Goal: Contribute content

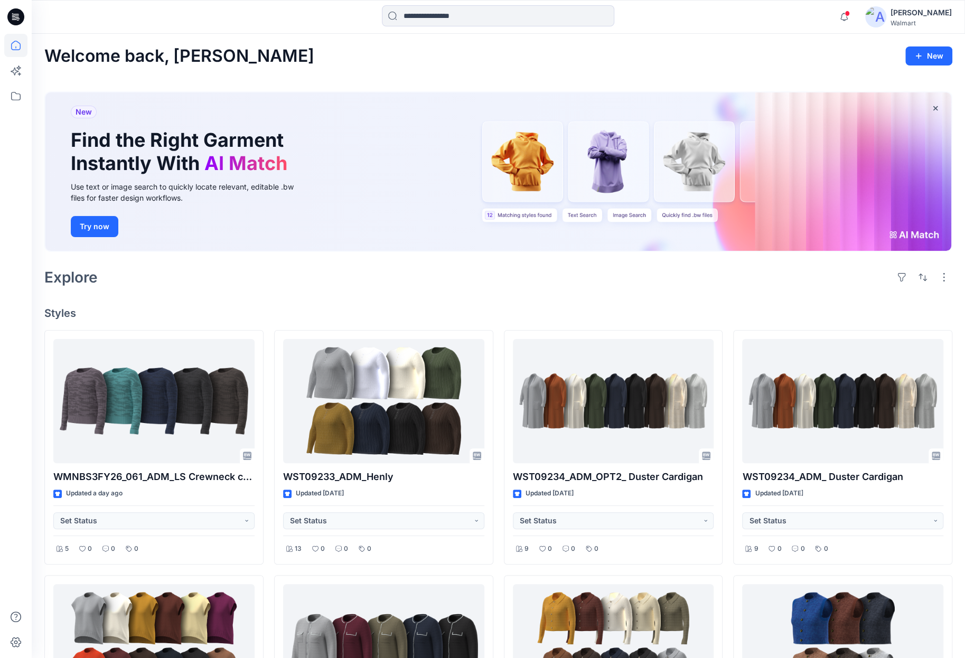
click at [11, 17] on icon at bounding box center [15, 16] width 17 height 17
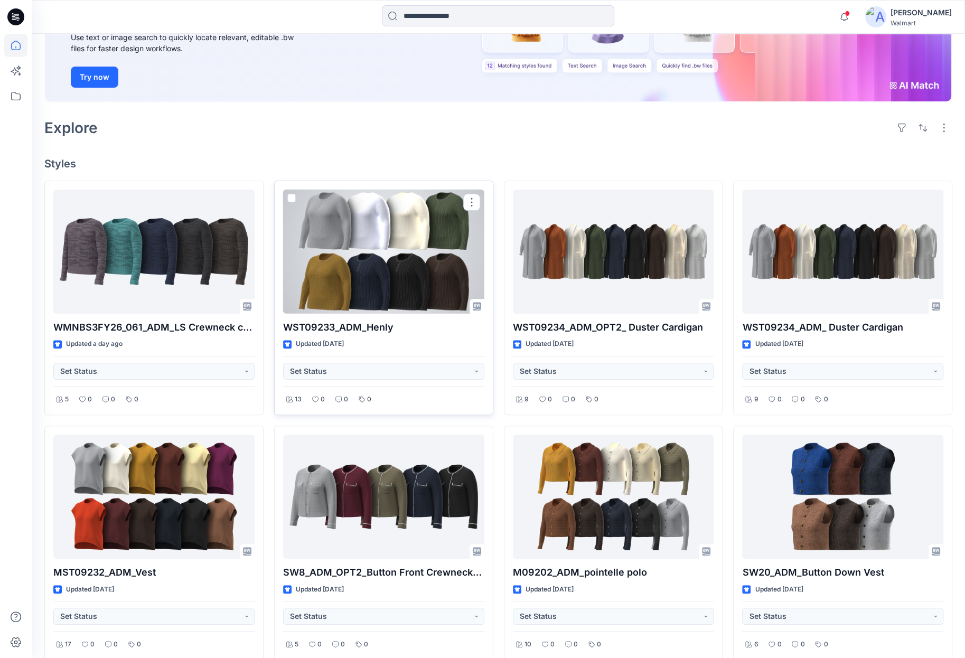
scroll to position [211, 0]
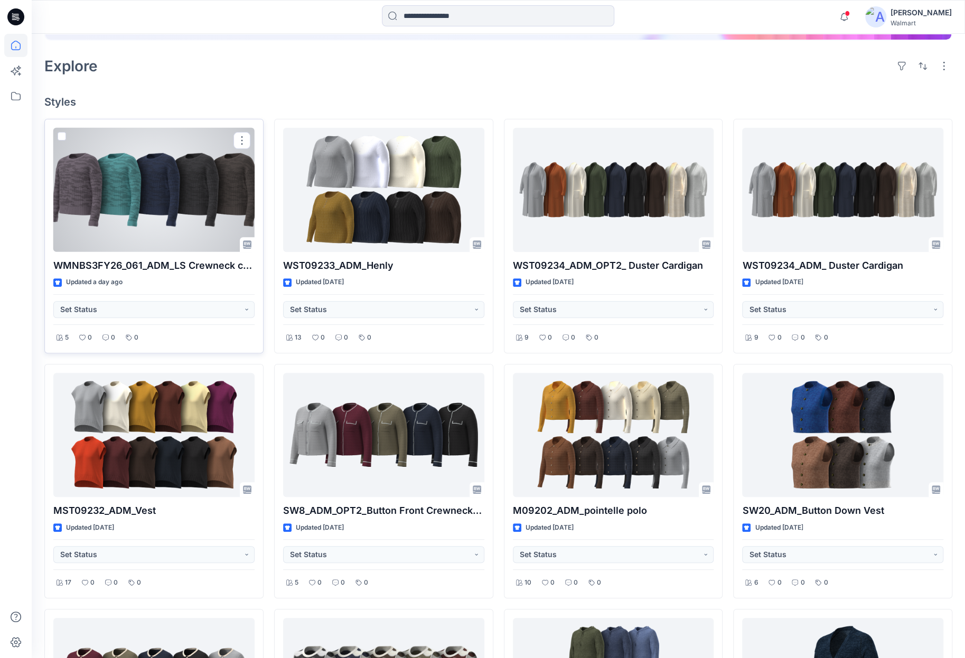
click at [174, 179] on div at bounding box center [153, 190] width 201 height 124
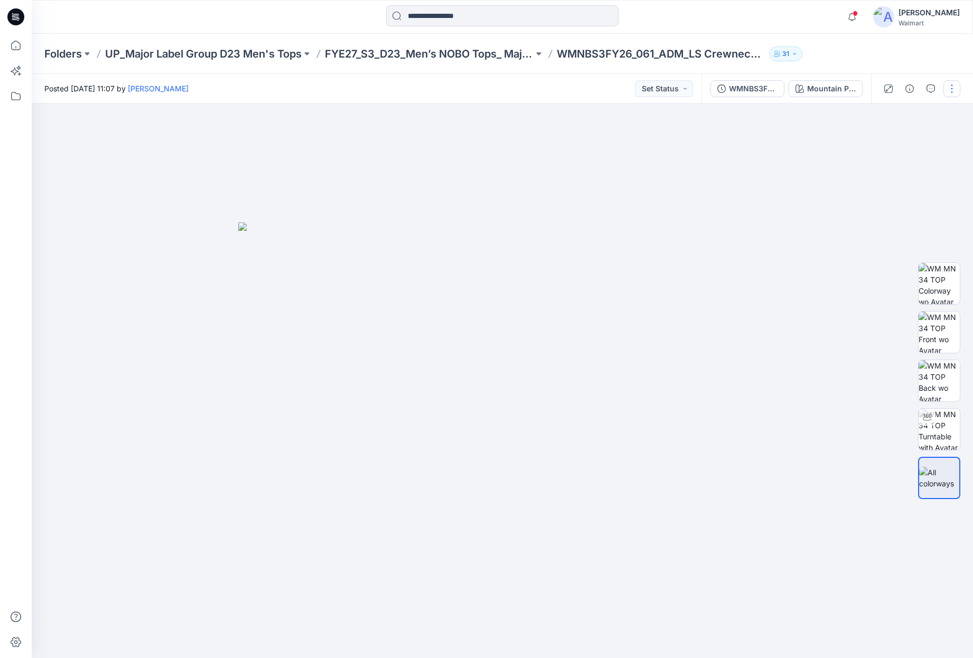
click at [951, 89] on button "button" at bounding box center [951, 88] width 17 height 17
click at [901, 145] on button "Edit" at bounding box center [907, 143] width 97 height 20
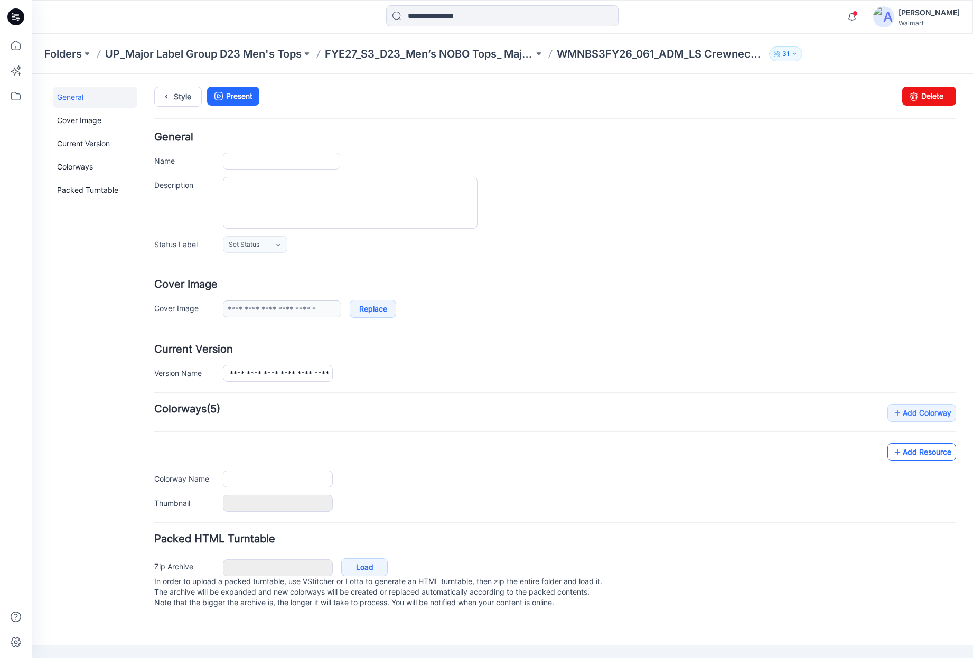
type input "**********"
type textarea "**********"
type input "**********"
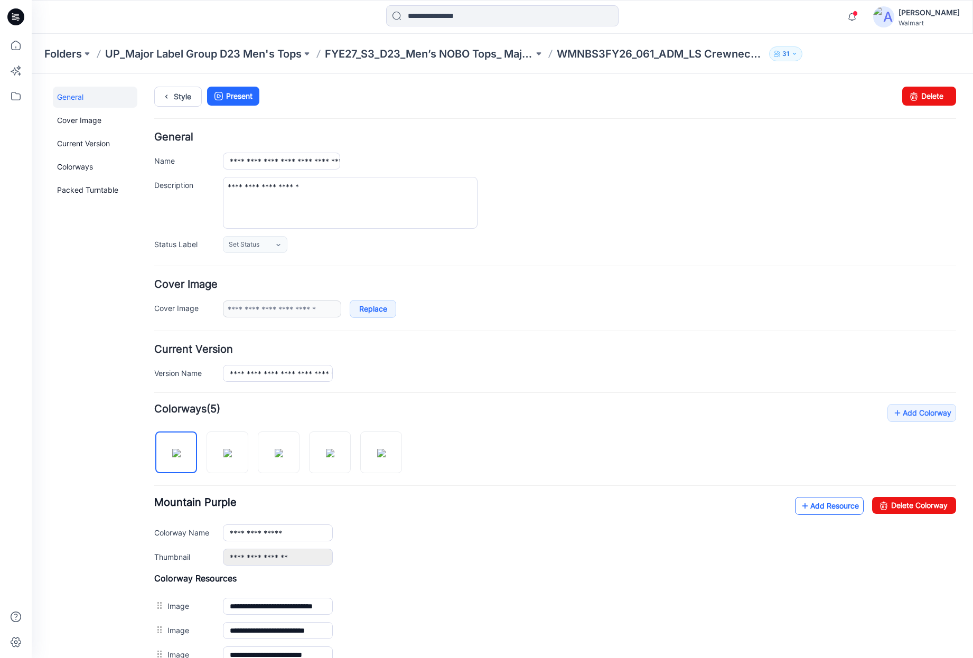
click at [806, 511] on link "Add Resource" at bounding box center [829, 506] width 69 height 18
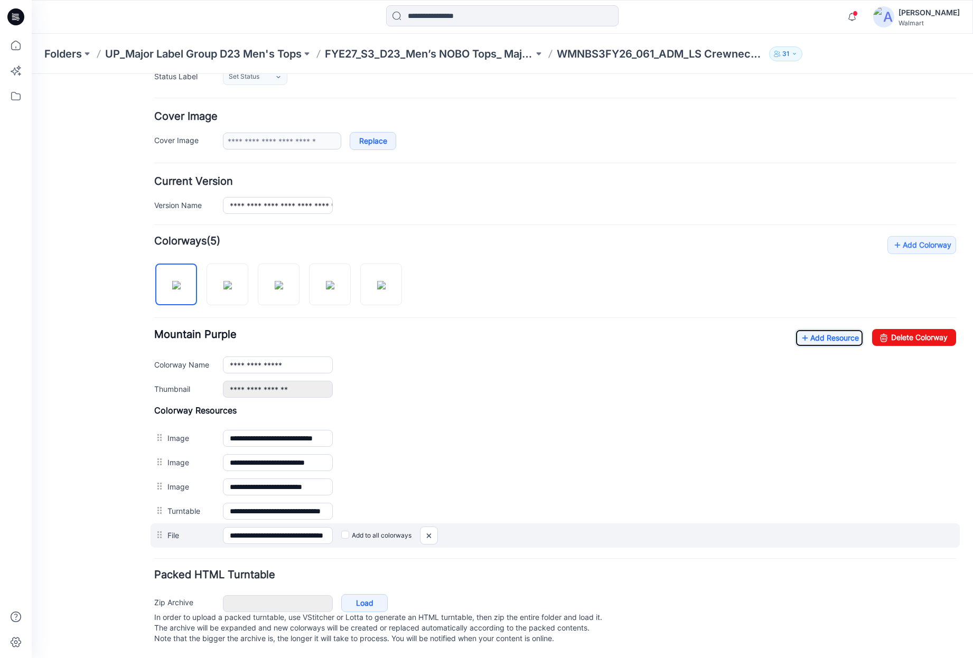
scroll to position [174, 0]
click at [354, 527] on label "Add to all colorways" at bounding box center [376, 535] width 70 height 17
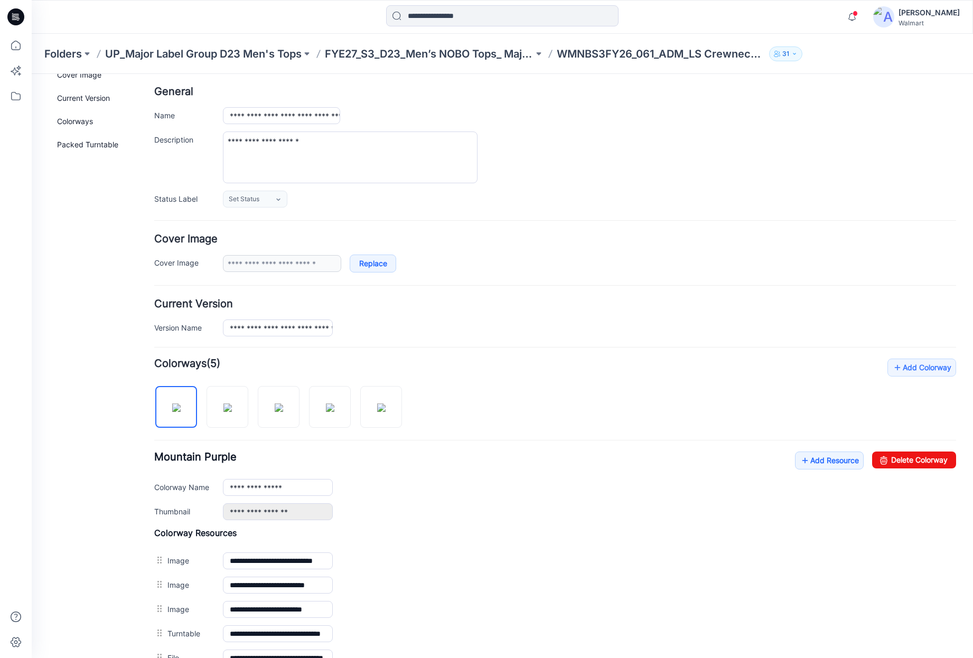
scroll to position [16, 0]
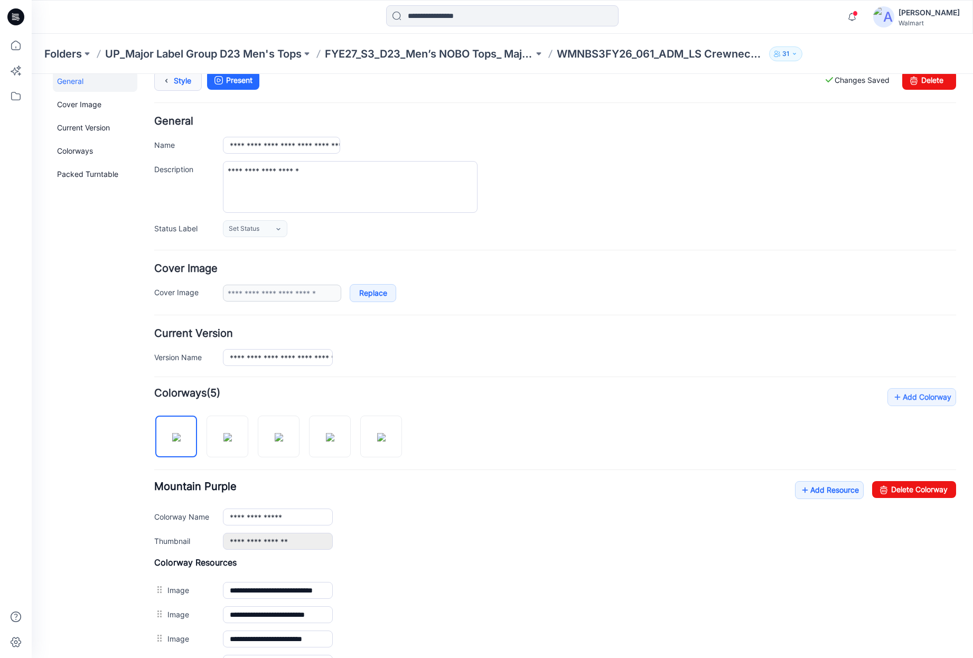
click at [180, 87] on link "Style" at bounding box center [178, 81] width 48 height 20
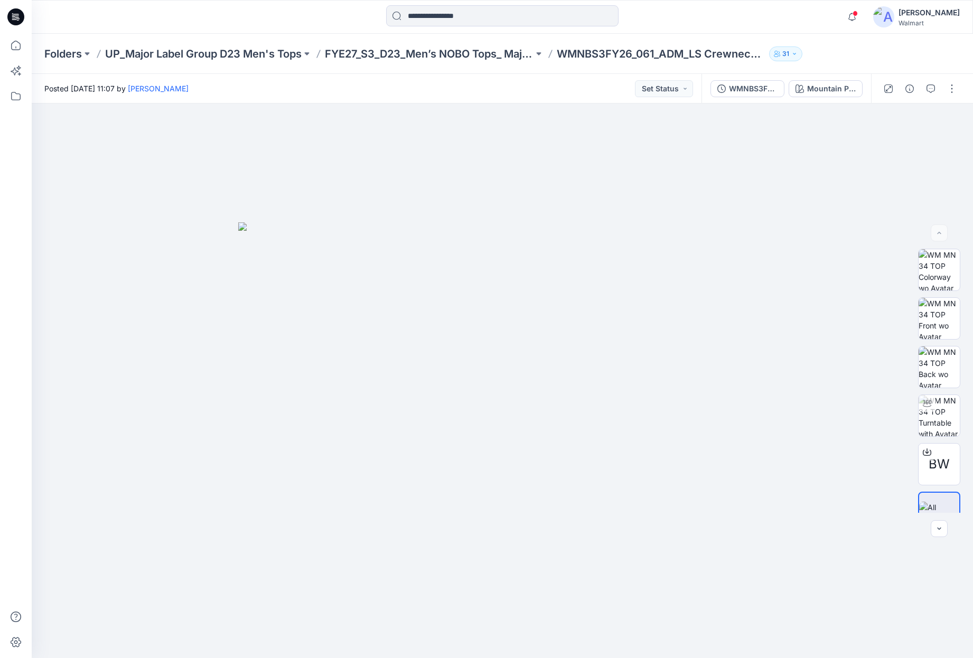
click at [19, 28] on icon at bounding box center [15, 17] width 17 height 34
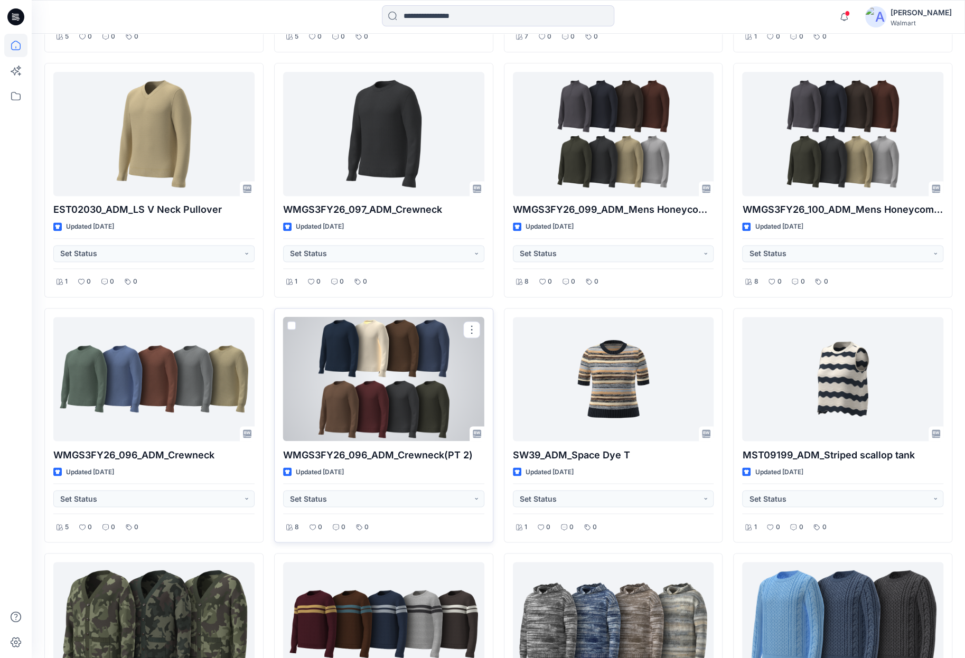
scroll to position [1056, 0]
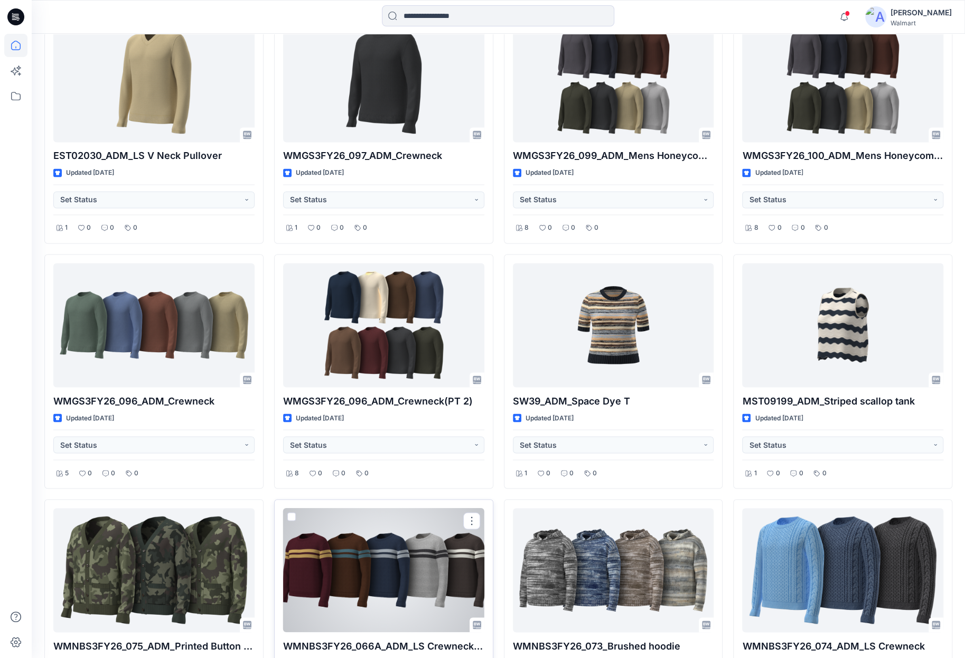
click at [425, 581] on div at bounding box center [383, 570] width 201 height 124
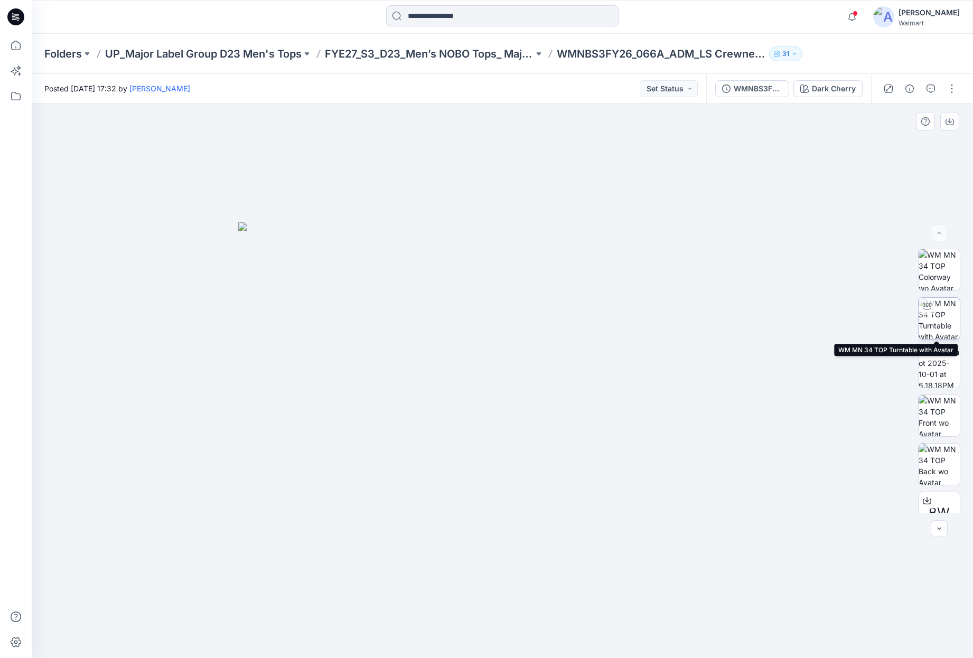
click at [929, 315] on img at bounding box center [938, 318] width 41 height 41
drag, startPoint x: 757, startPoint y: 517, endPoint x: 630, endPoint y: 517, distance: 126.2
click at [630, 517] on div at bounding box center [502, 380] width 941 height 554
click at [18, 13] on icon at bounding box center [15, 16] width 17 height 17
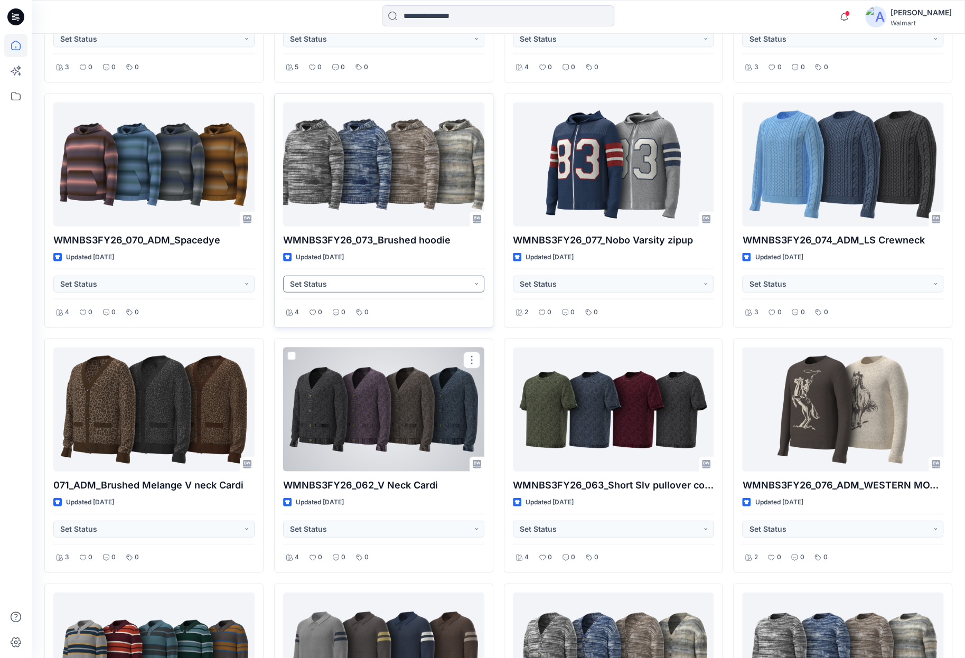
scroll to position [1759, 0]
